Goal: Complete application form

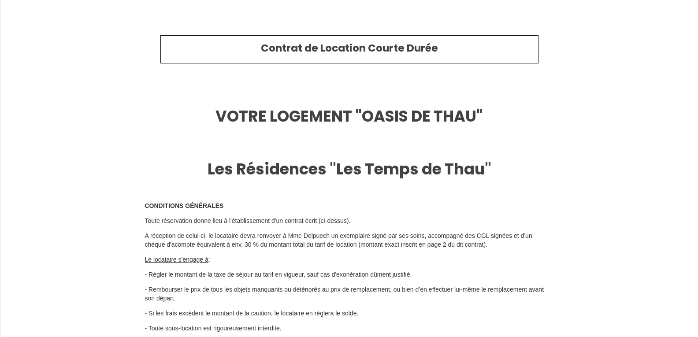
type input "6699448"
type input "Oasis de Thau"
type input "[STREET_ADDRESS]"
type input "34540"
type input "[GEOGRAPHIC_DATA]"
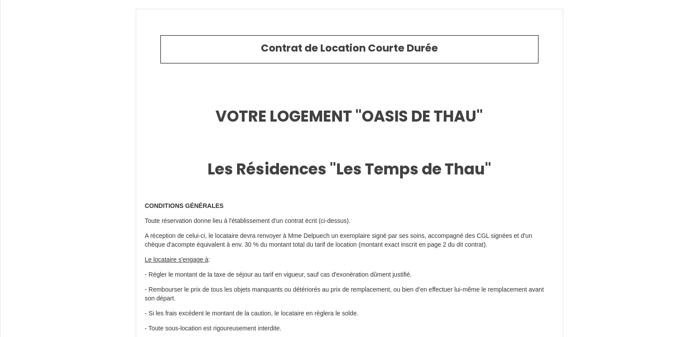
type input "[GEOGRAPHIC_DATA]"
type input "[DATE]"
type input "4"
type input "0"
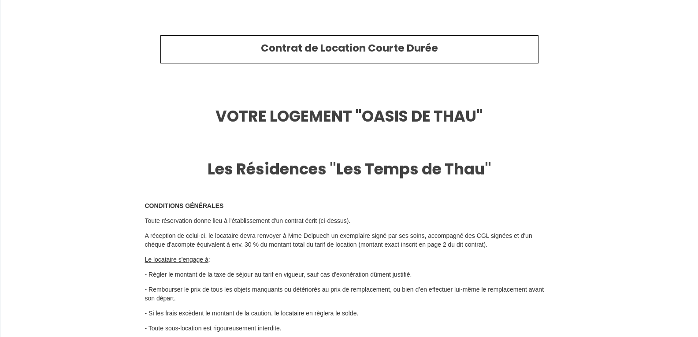
type input "700"
type input "2741.92"
type input "[PERSON_NAME]"
type input "Delpuech"
type input "50 Chemin Haut"
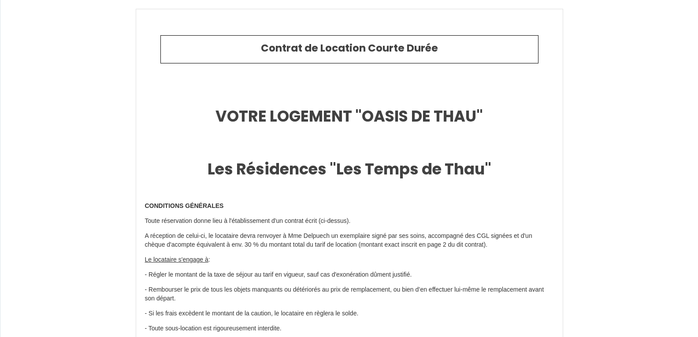
type input "34540"
type input "[GEOGRAPHIC_DATA]"
type input "[EMAIL_ADDRESS][DOMAIN_NAME]"
type input "[PERSON_NAME] et [PERSON_NAME]"
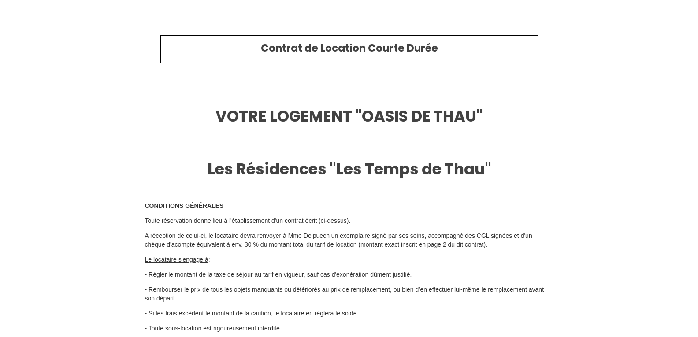
type input "Maillard"
type input "[EMAIL_ADDRESS][DOMAIN_NAME]"
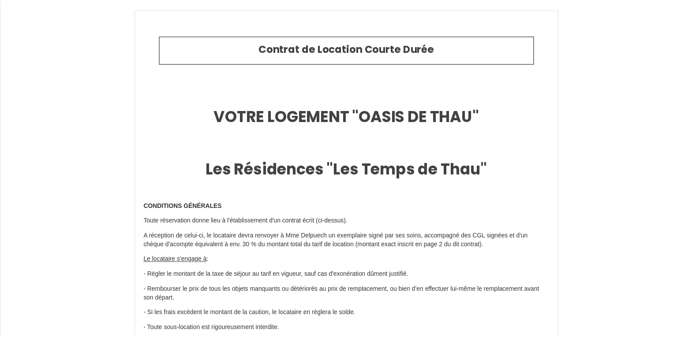
scroll to position [3324, 0]
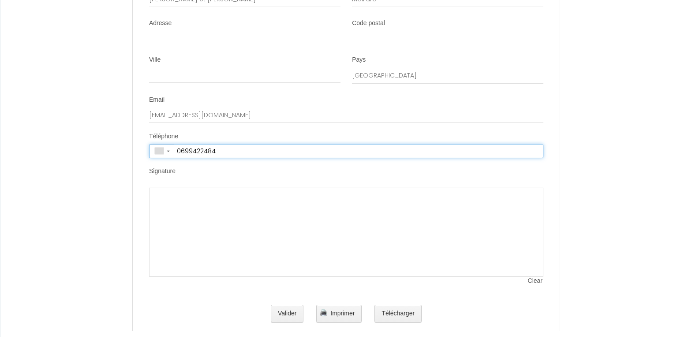
type input "[PHONE_NUMBER]"
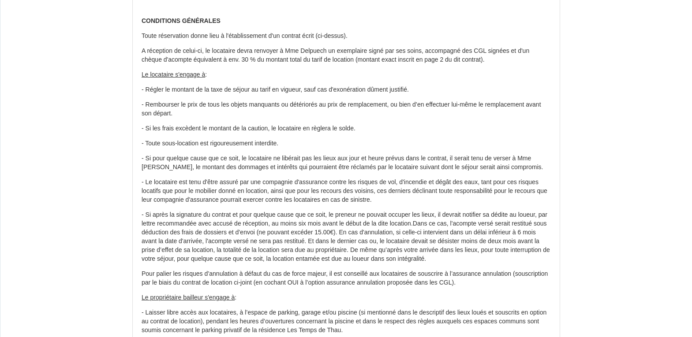
scroll to position [181, 0]
